Goal: Complete application form

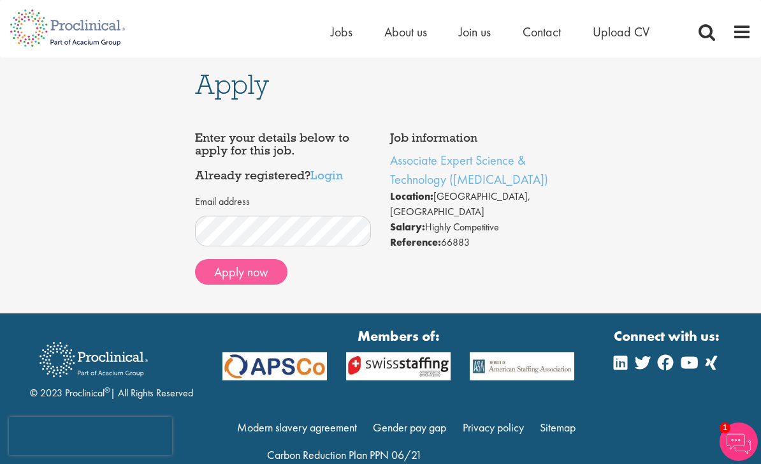
click at [233, 273] on button "Apply now" at bounding box center [241, 272] width 92 height 26
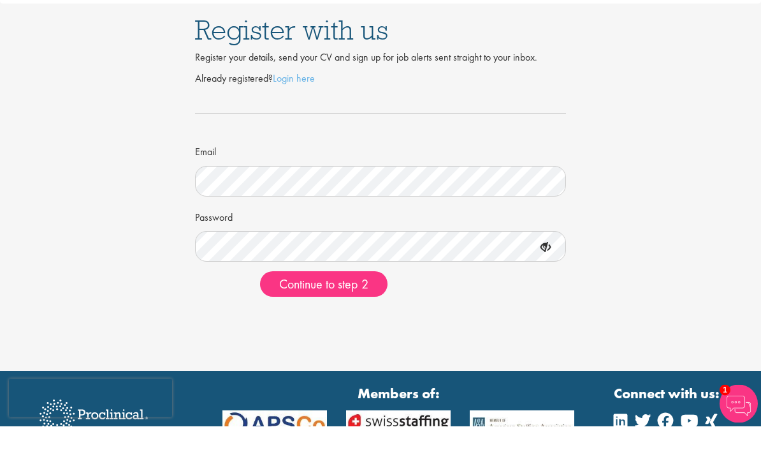
scroll to position [38, 0]
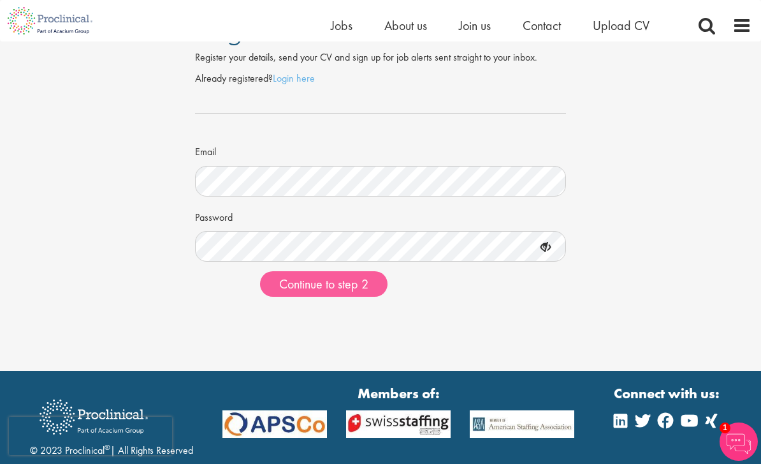
click at [369, 293] on button "Continue to step 2" at bounding box center [324, 284] width 128 height 26
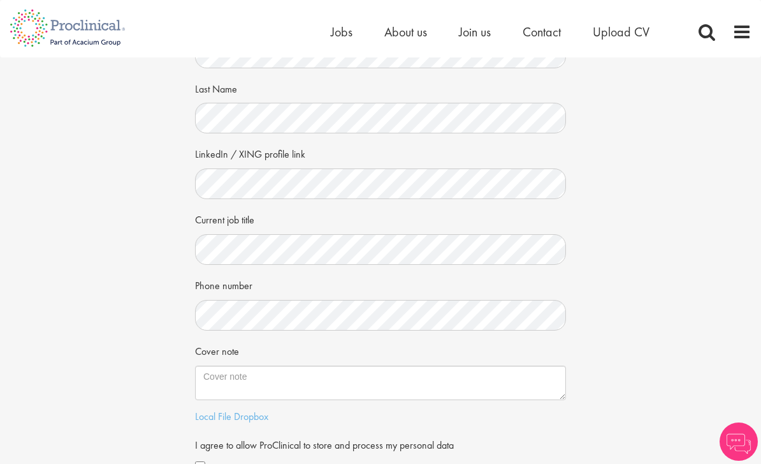
scroll to position [131, 0]
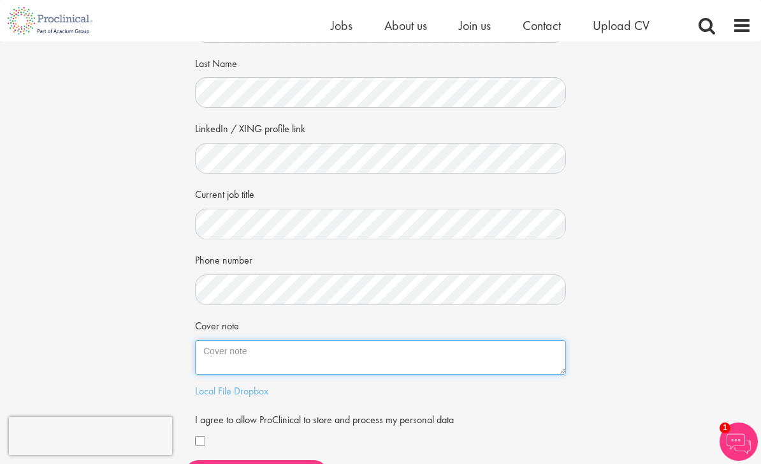
click at [244, 346] on textarea "Cover note" at bounding box center [380, 357] width 371 height 34
click at [319, 364] on textarea "Cover note" at bounding box center [380, 357] width 371 height 34
click at [294, 344] on textarea "Cover note" at bounding box center [380, 357] width 371 height 34
click at [337, 355] on textarea "Cover note" at bounding box center [380, 357] width 371 height 34
paste textarea "Experienced professional 10 years in Pharmaceutical Industry, 7 years in Stem C…"
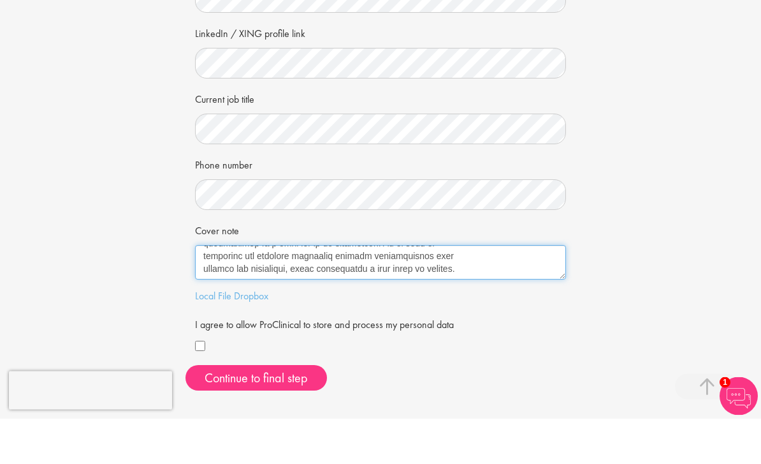
scroll to position [187, 0]
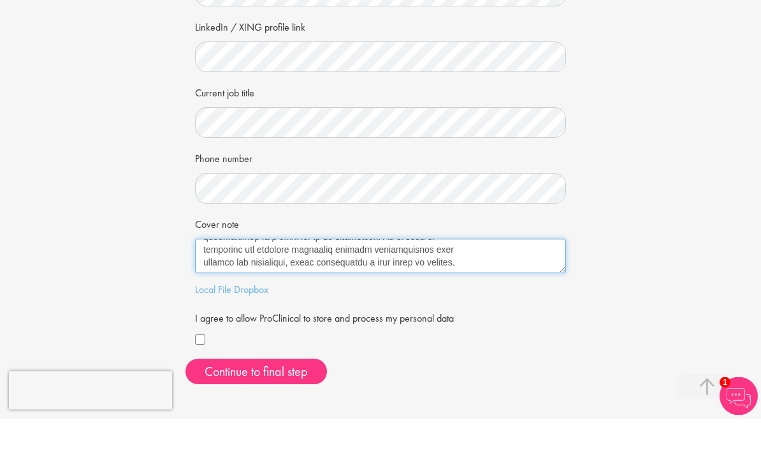
type textarea "Experienced professional 10 years in Pharmaceutical Industry, 7 years in Stem C…"
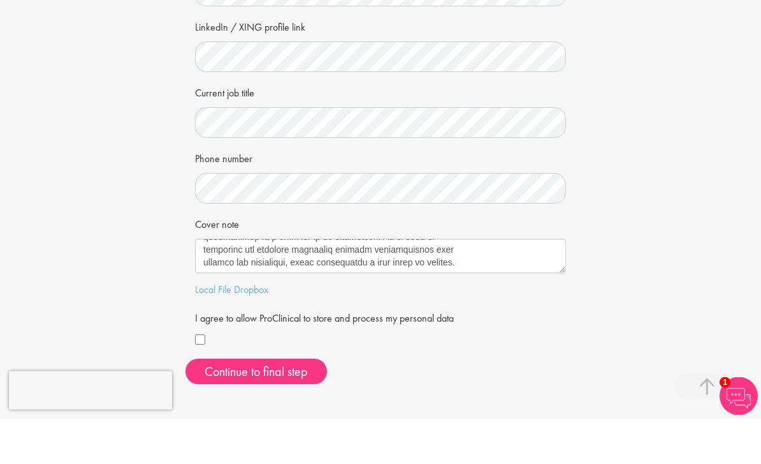
click at [208, 353] on div "I agree to allow ProClinical to store and process my personal data" at bounding box center [380, 374] width 371 height 43
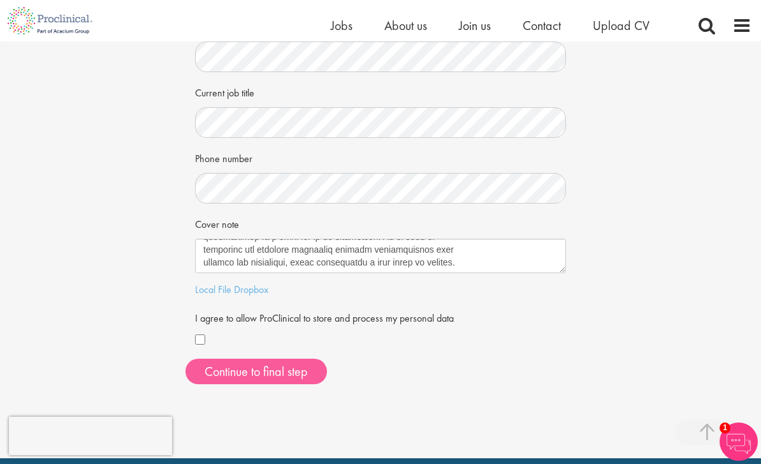
click at [297, 365] on button "Continue to final step" at bounding box center [257, 371] width 142 height 26
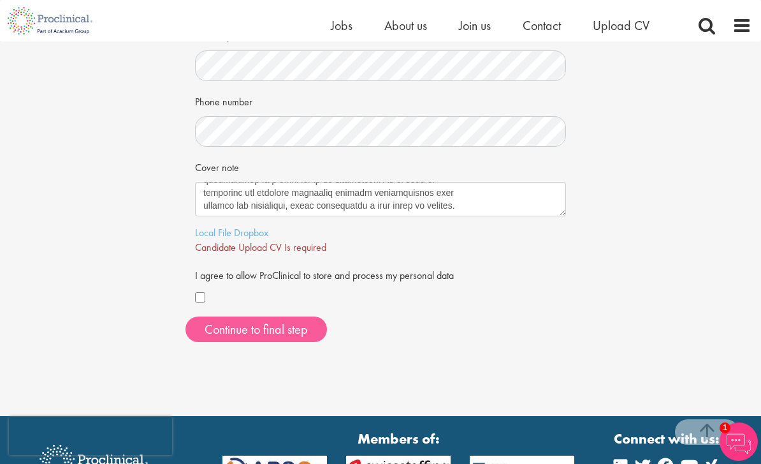
scroll to position [289, 0]
click at [211, 226] on link "Local File" at bounding box center [213, 232] width 36 height 13
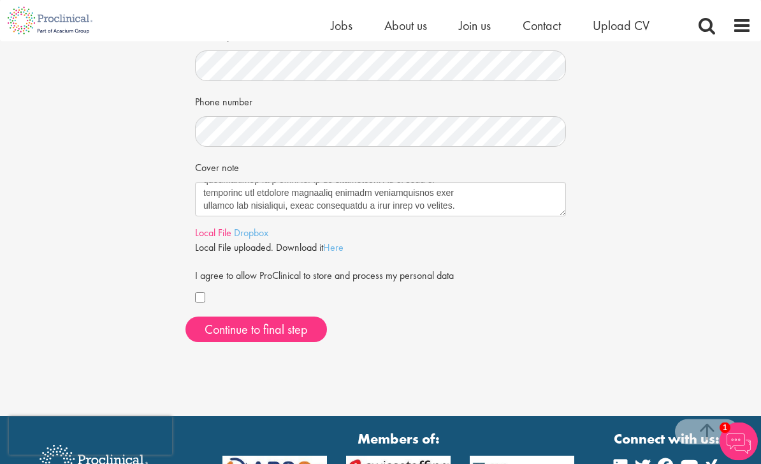
scroll to position [290, 0]
click at [295, 323] on span "Continue to final step" at bounding box center [256, 329] width 103 height 17
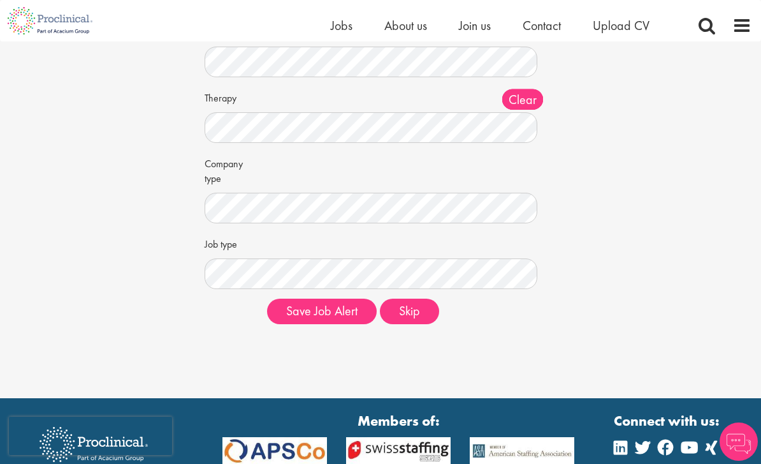
scroll to position [209, 0]
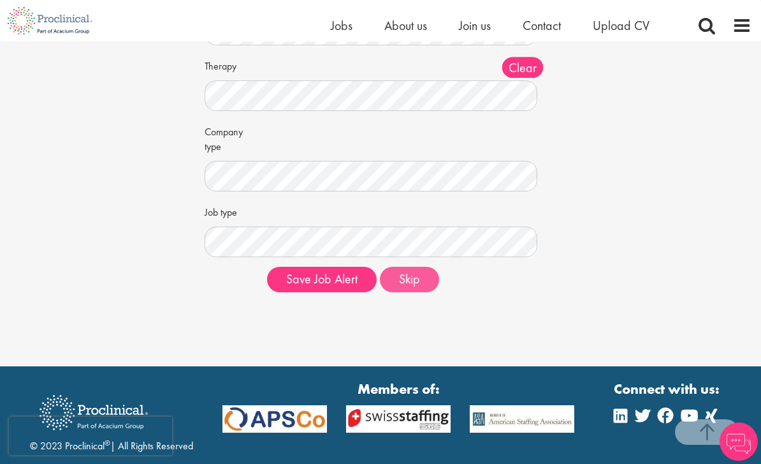
click at [409, 282] on button "Skip" at bounding box center [409, 280] width 59 height 26
